Goal: Task Accomplishment & Management: Use online tool/utility

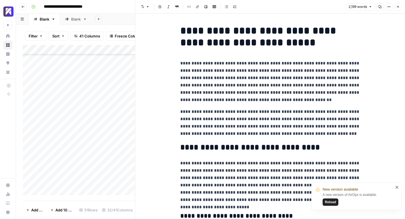
scroll to position [981, 0]
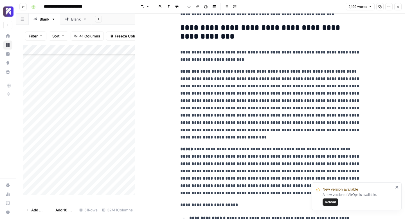
click at [400, 7] on icon "button" at bounding box center [398, 6] width 3 height 3
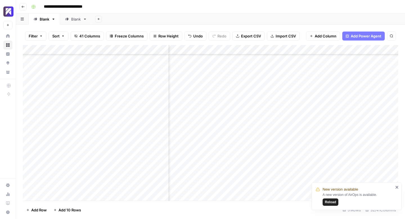
scroll to position [351, 1417]
click at [333, 201] on span "Reload" at bounding box center [330, 202] width 11 height 5
drag, startPoint x: 97, startPoint y: 187, endPoint x: 64, endPoint y: 141, distance: 57.4
click at [64, 141] on div "Add Column" at bounding box center [211, 123] width 376 height 156
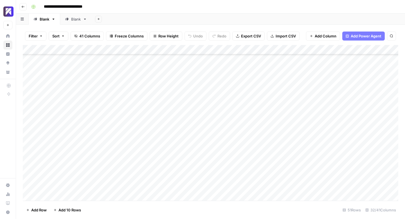
scroll to position [351, 0]
drag, startPoint x: 44, startPoint y: 59, endPoint x: 109, endPoint y: 187, distance: 144.3
click at [109, 187] on div "Add Column" at bounding box center [211, 123] width 376 height 156
